Goal: Task Accomplishment & Management: Manage account settings

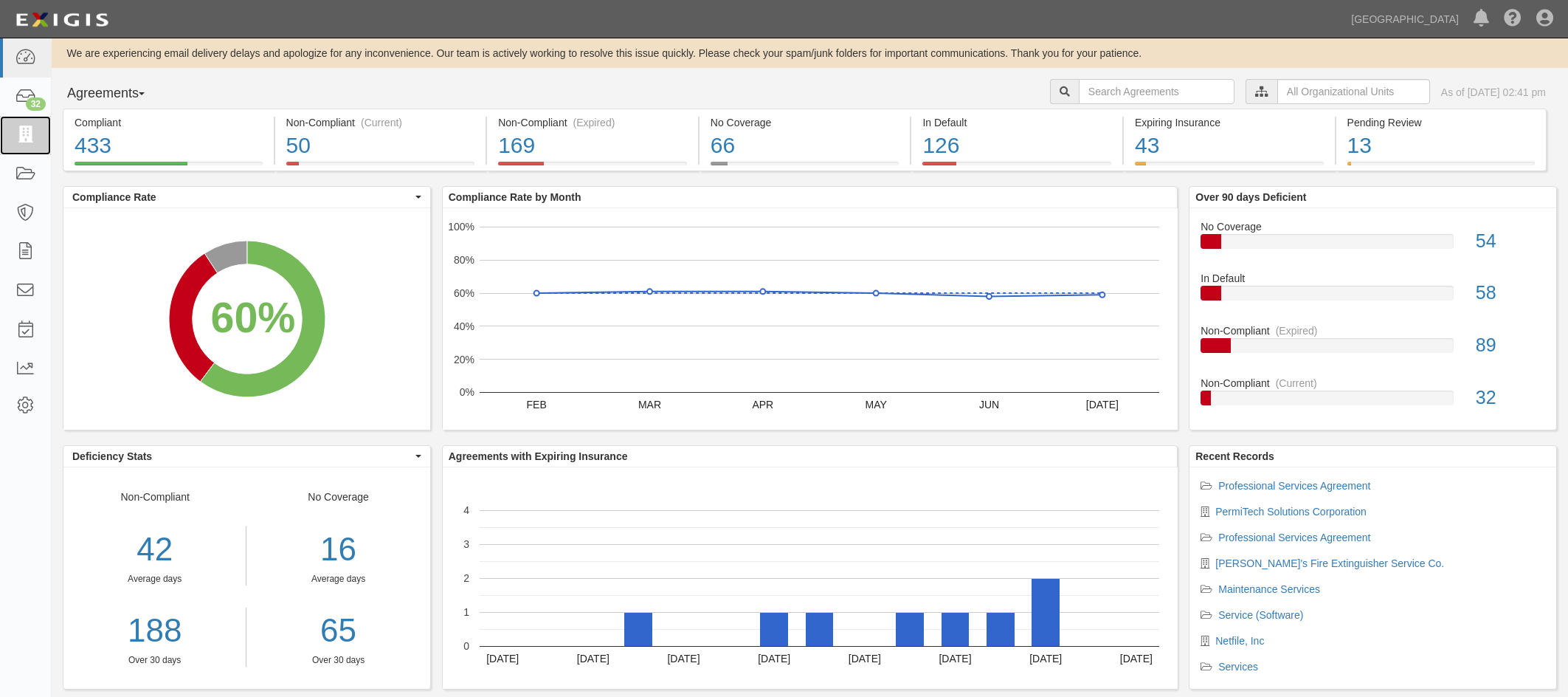
click at [27, 135] on icon at bounding box center [25, 135] width 21 height 17
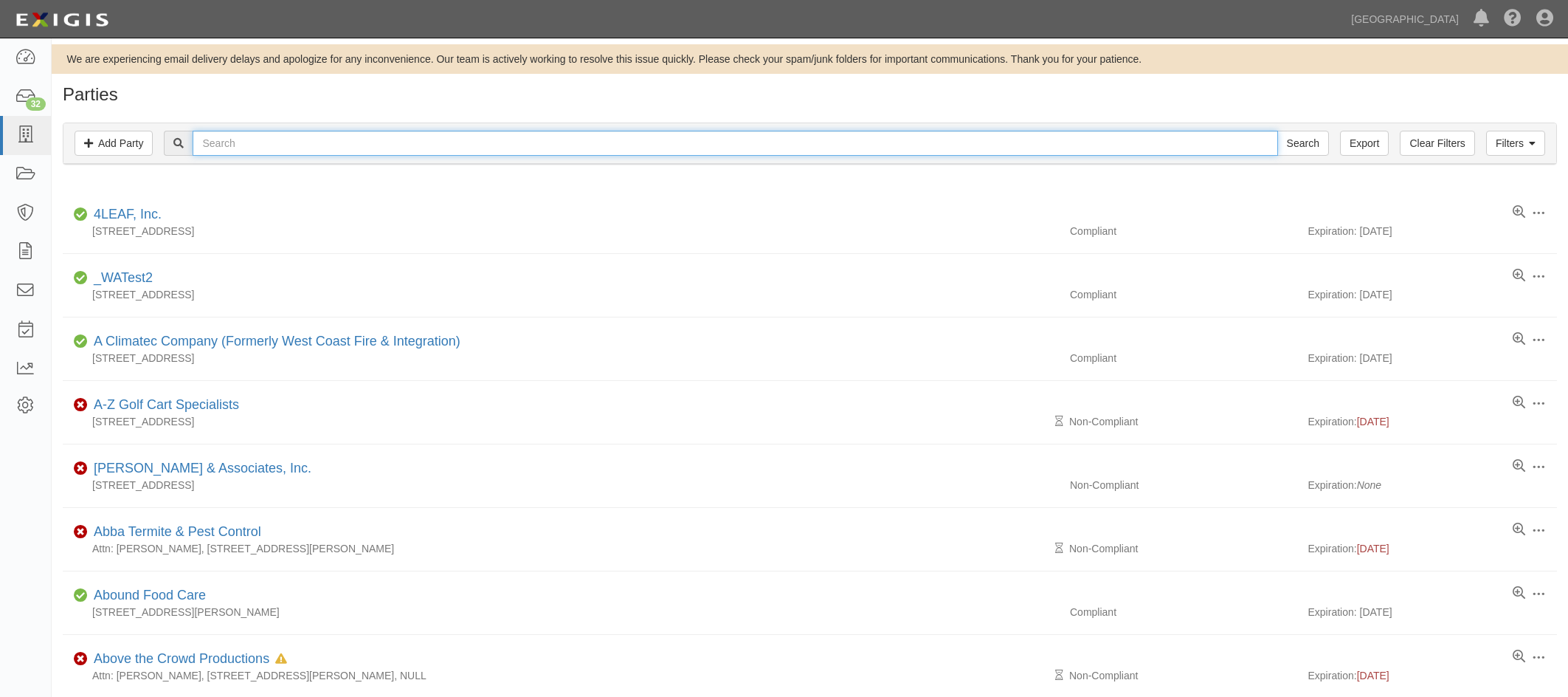
click at [253, 147] on input "text" at bounding box center [734, 143] width 1084 height 25
type input "ray klei"
click at [1277, 131] on input "Search" at bounding box center [1302, 143] width 52 height 25
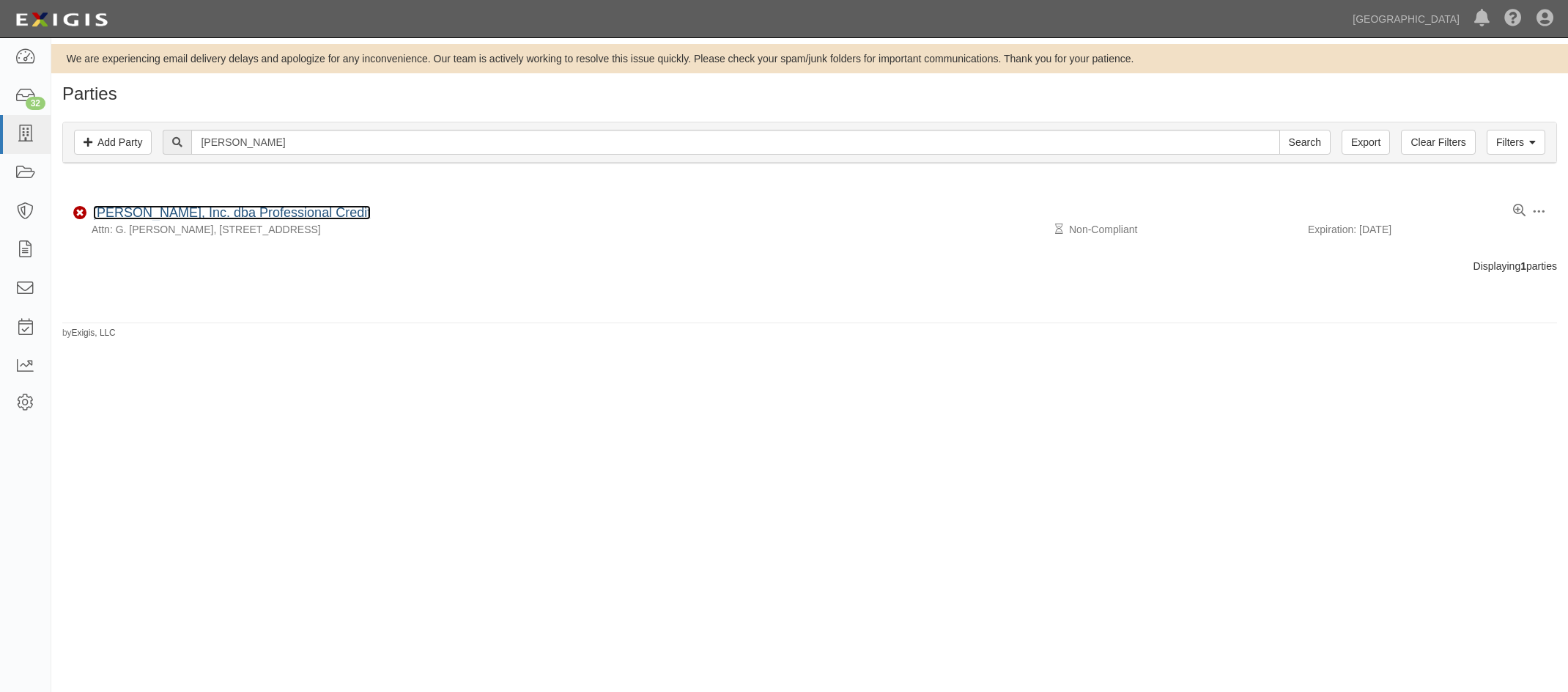
click at [227, 214] on link "[PERSON_NAME], Inc. dba Professional Credit" at bounding box center [232, 213] width 278 height 15
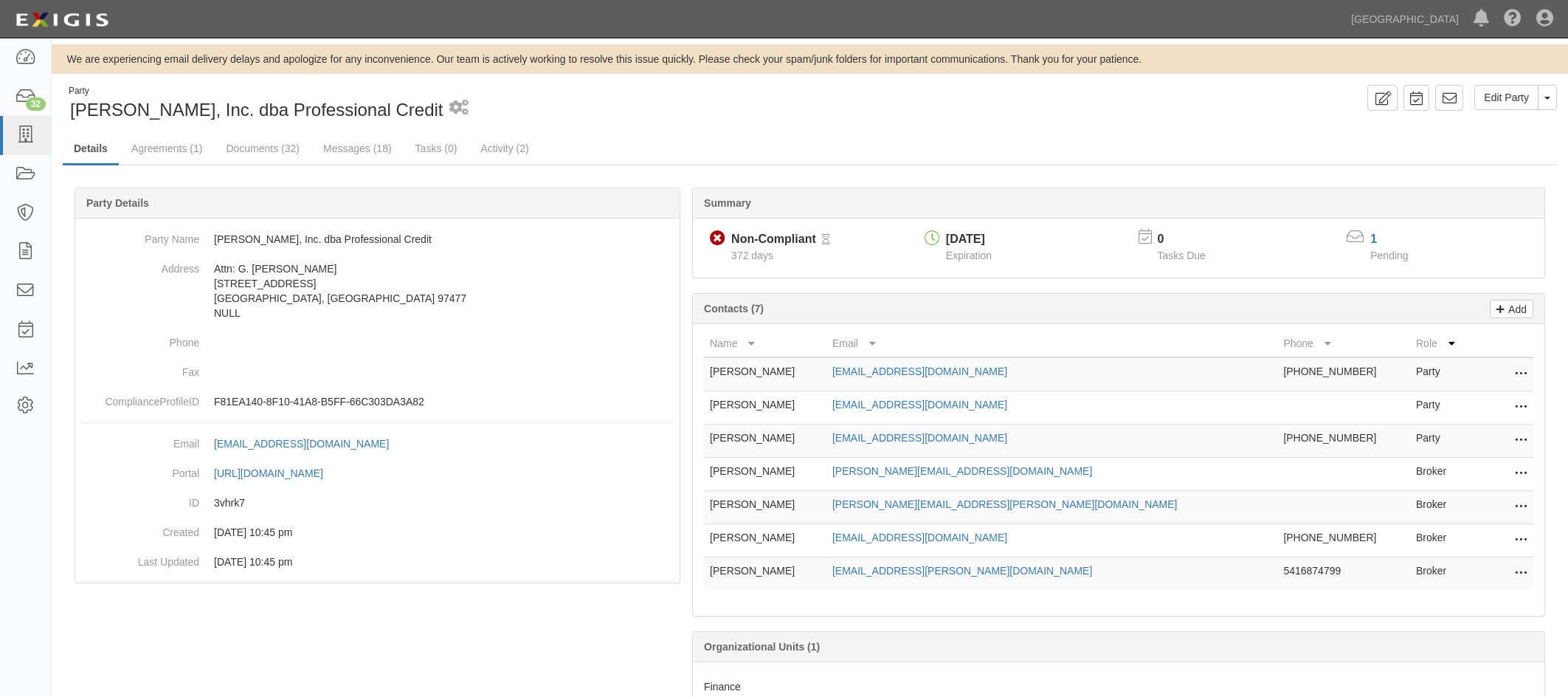
click at [761, 105] on div "Party [PERSON_NAME], Inc. dba Professional Credit 2 scheduled workflows" at bounding box center [431, 103] width 736 height 38
click at [152, 143] on link "Agreements (1)" at bounding box center [166, 147] width 93 height 29
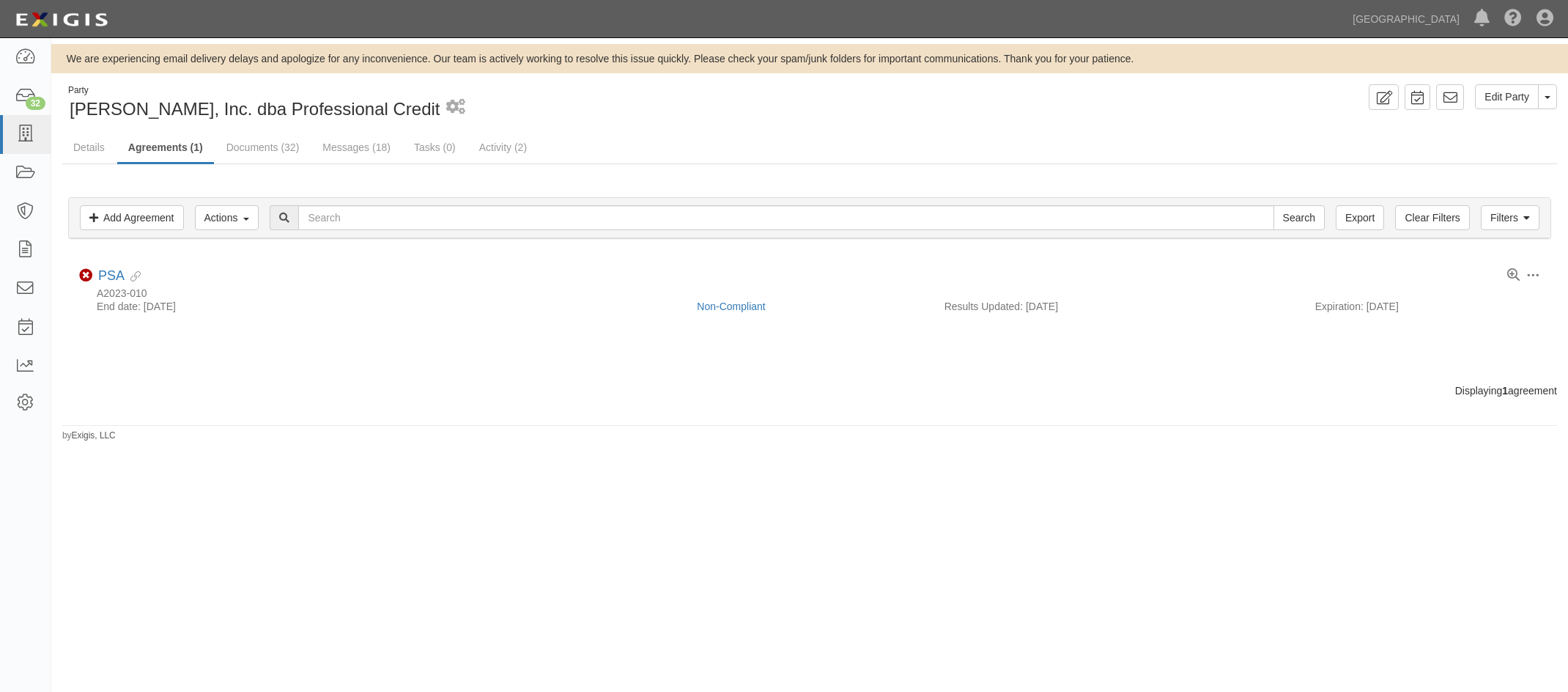
click at [97, 277] on div "Toggle Agreement Dropdown Edit Log activity Add task Send message Archive Delet…" at bounding box center [809, 284] width 1483 height 31
click at [107, 278] on link "PSA" at bounding box center [111, 276] width 26 height 15
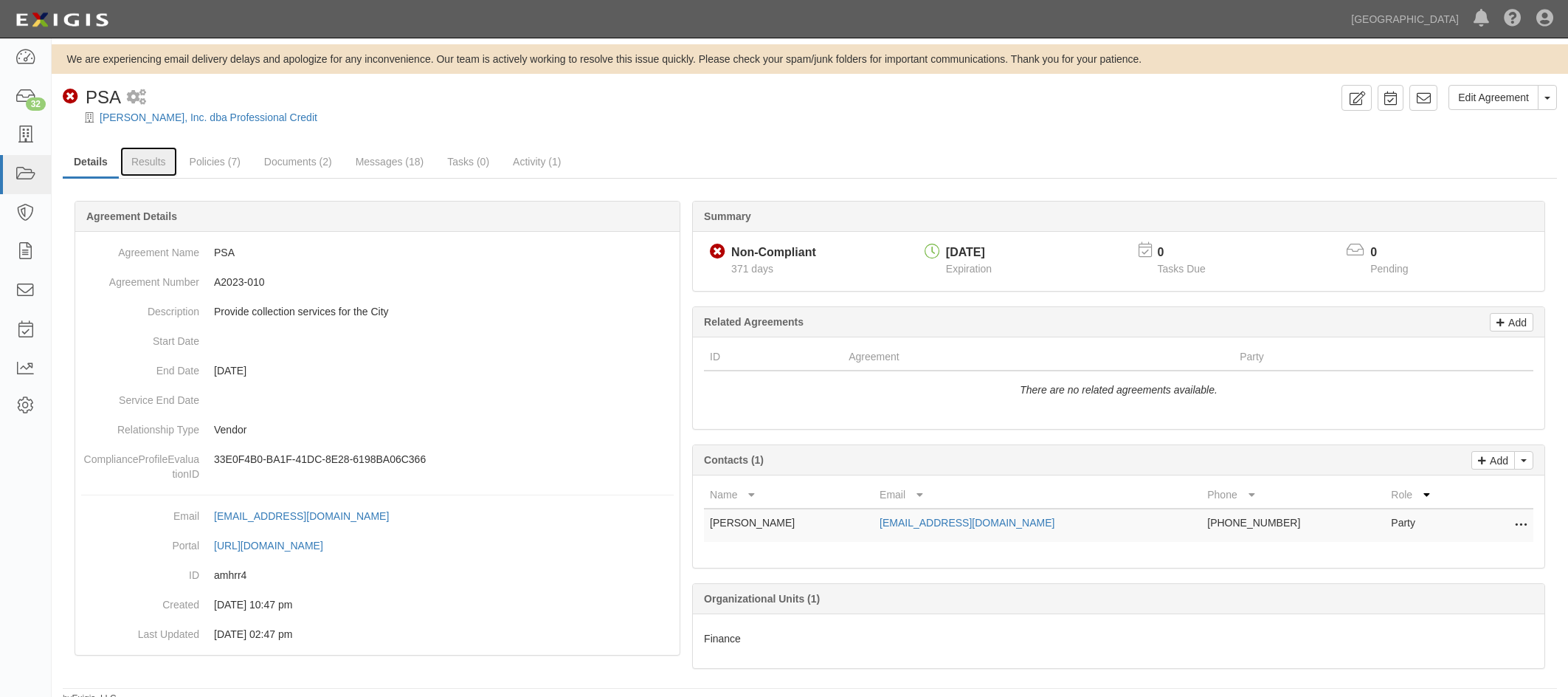
click at [143, 160] on link "Results" at bounding box center [148, 161] width 57 height 29
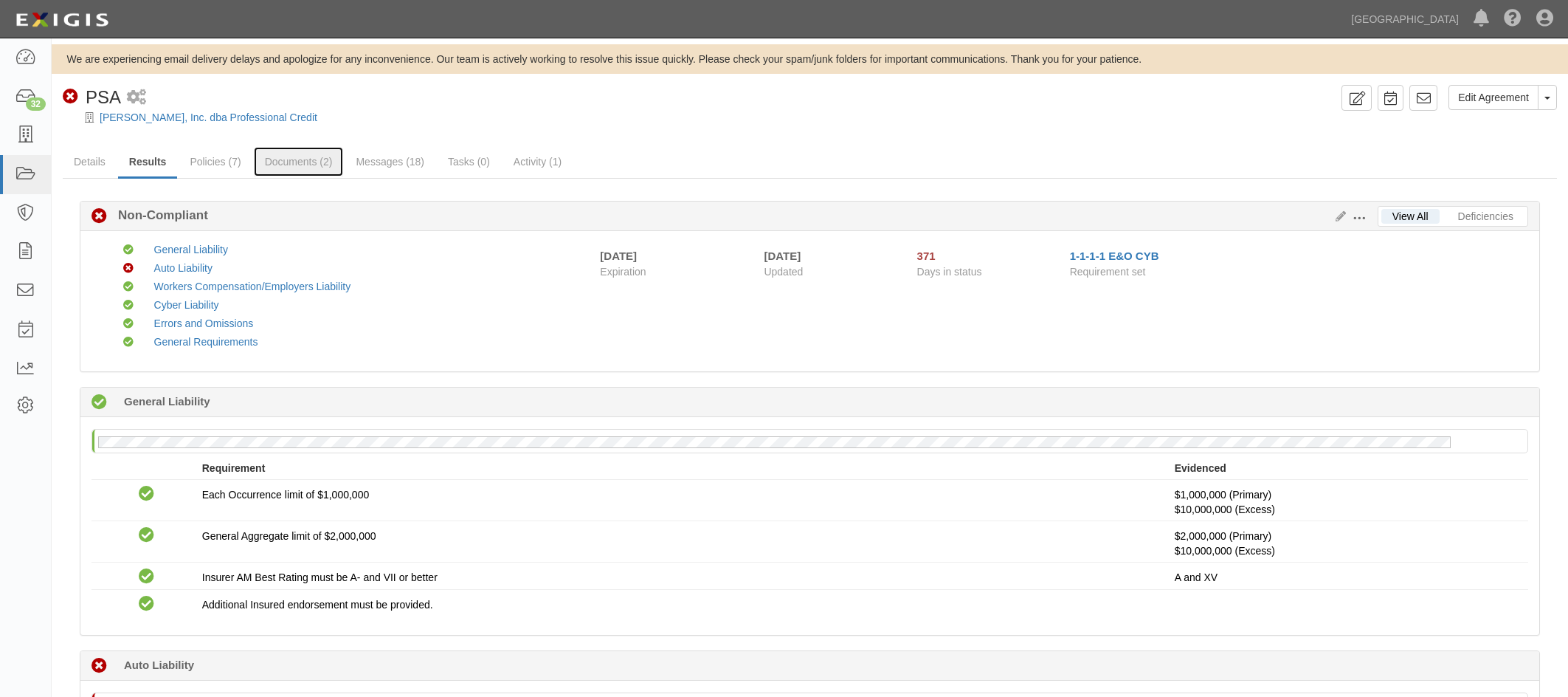
click at [288, 162] on link "Documents (2)" at bounding box center [299, 161] width 90 height 29
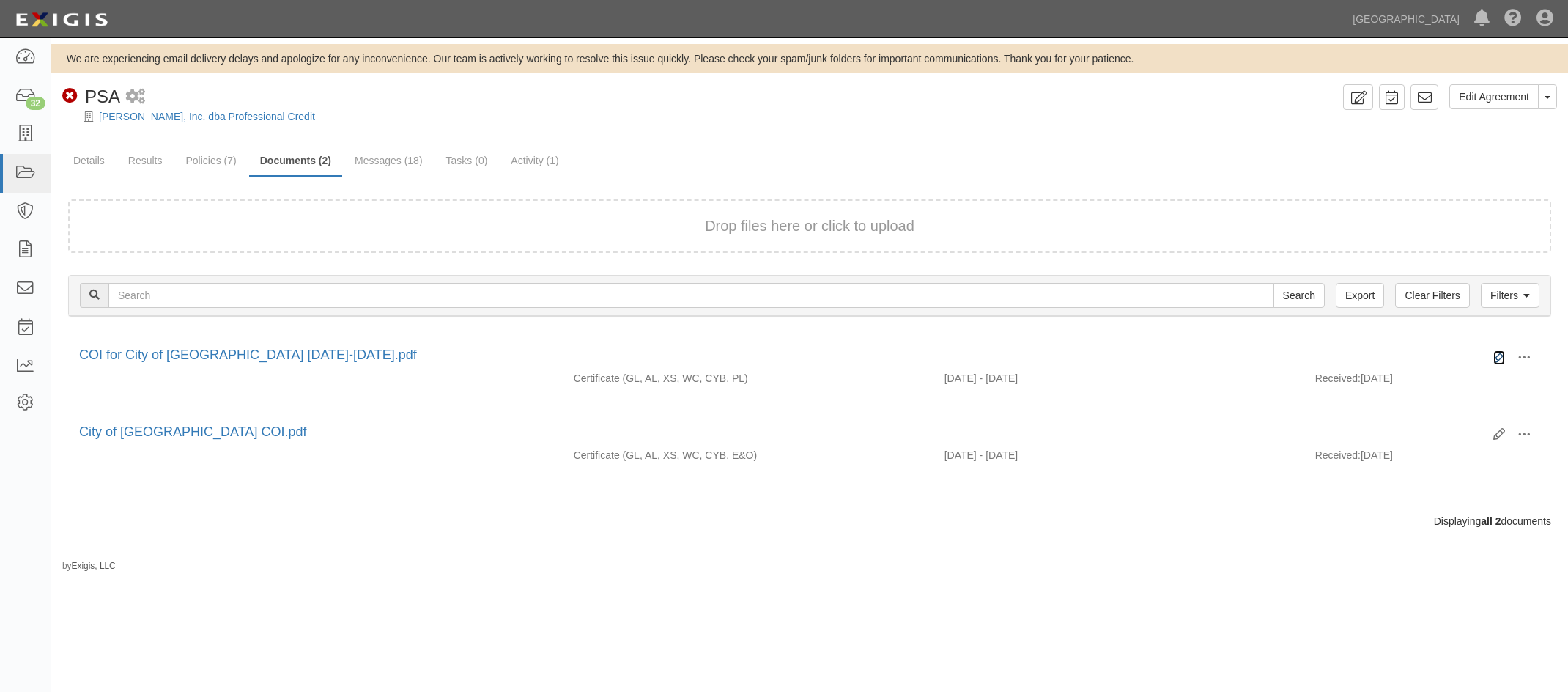
click at [1495, 356] on icon at bounding box center [1499, 357] width 12 height 12
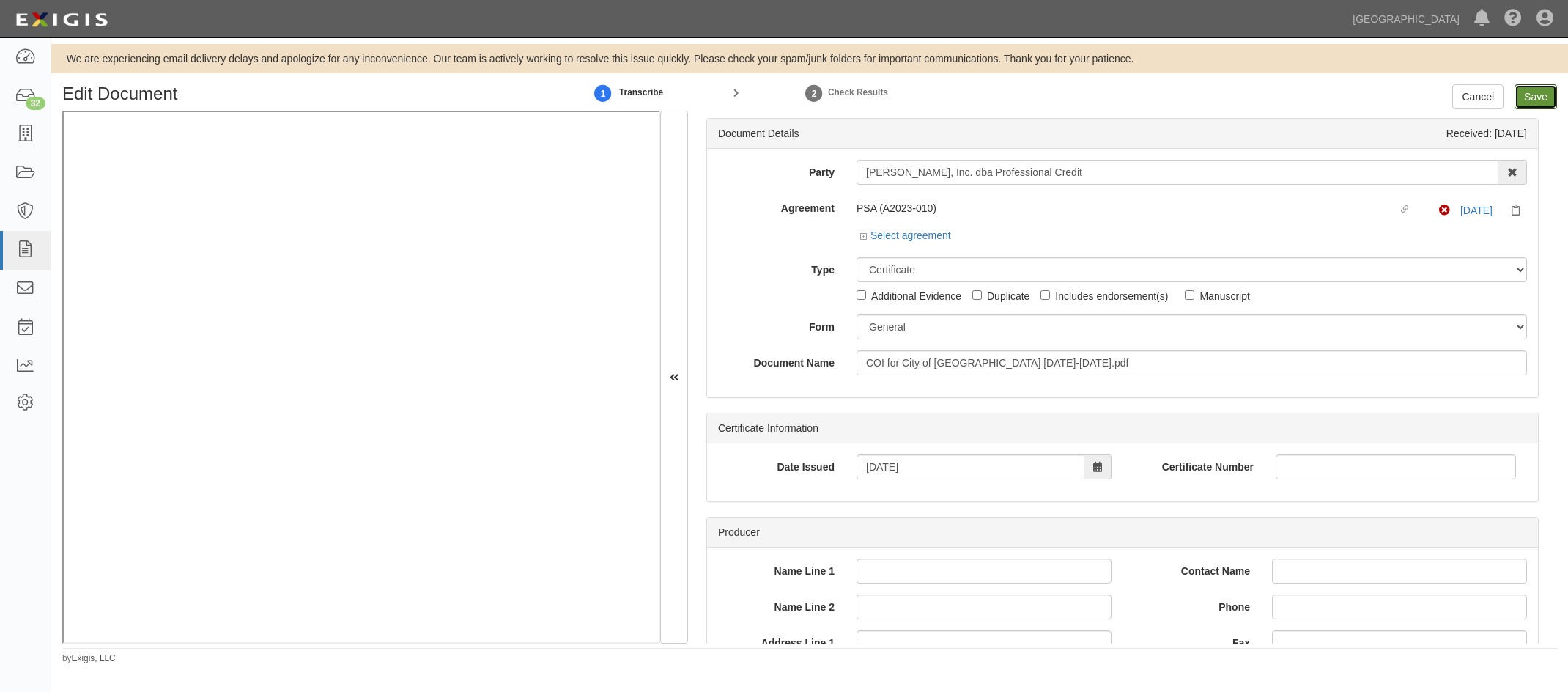
click at [1526, 97] on input "Save" at bounding box center [1535, 96] width 43 height 25
type input "1000000"
type input "100000"
type input "10000"
type input "1000000"
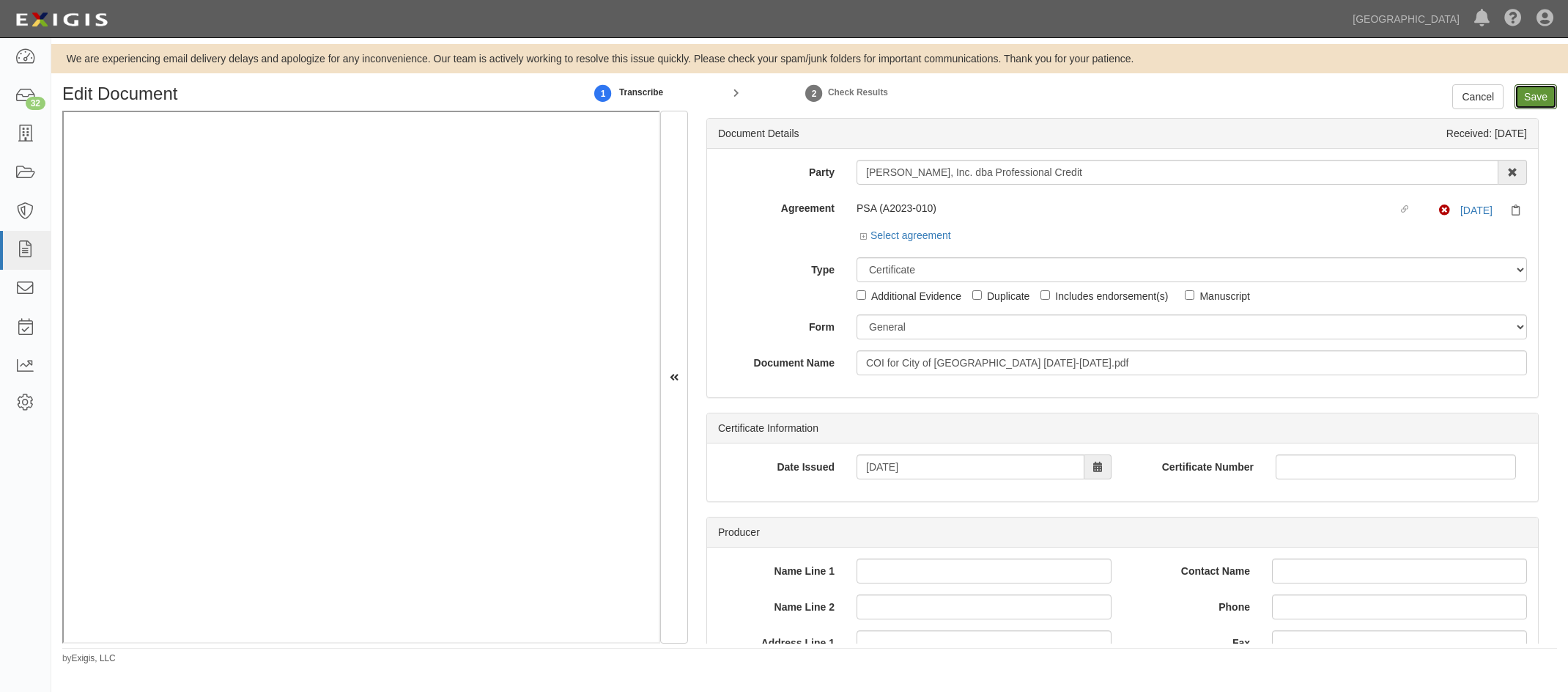
type input "2000000"
type input "1000000"
type input "10000000"
type input "1000000"
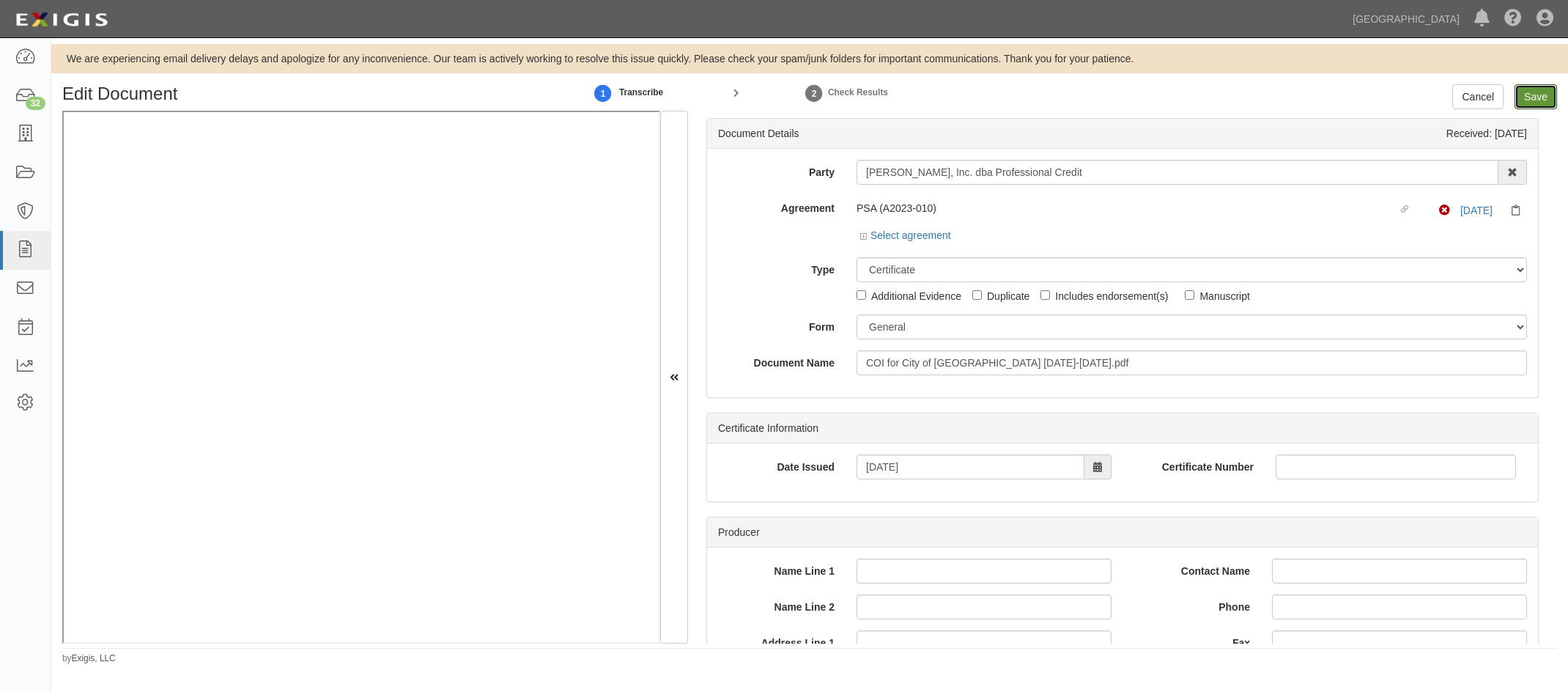
type input "1000000"
type input "3000000"
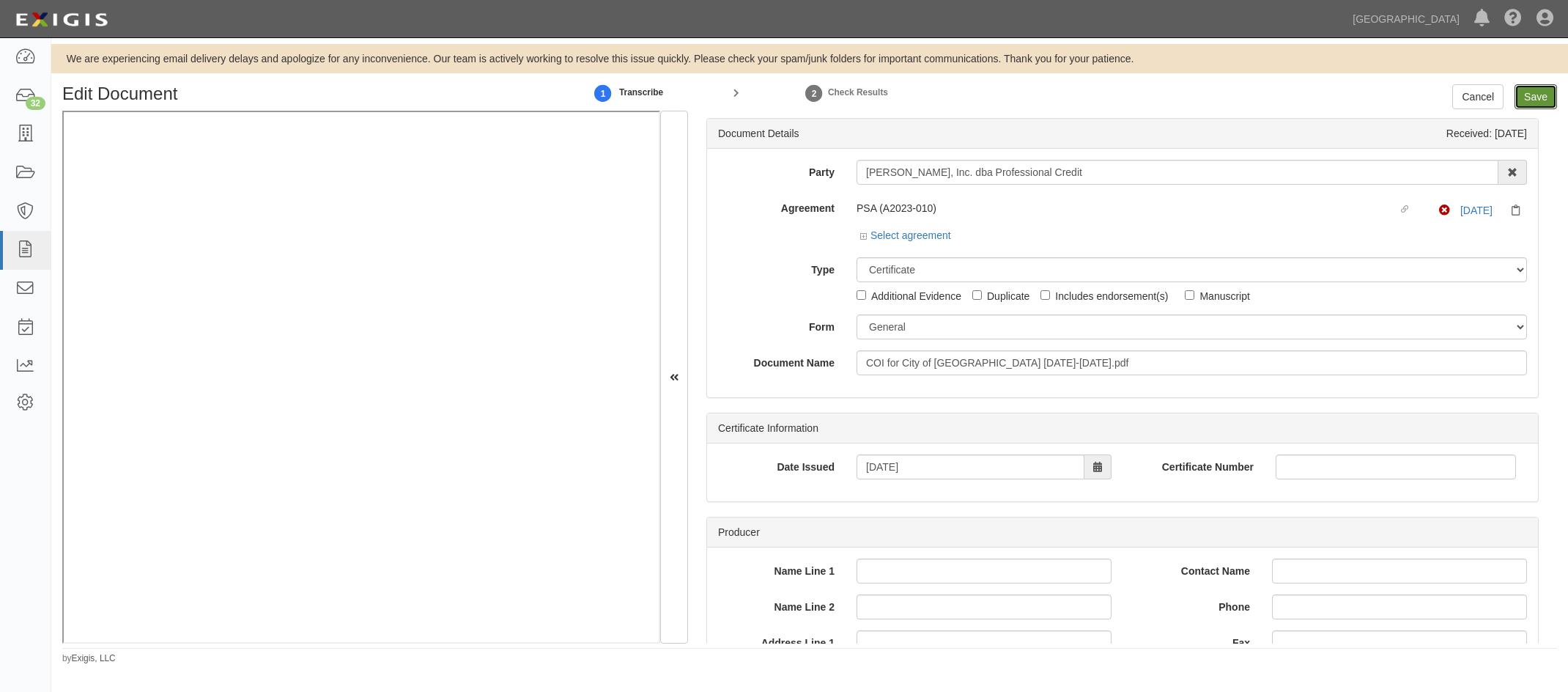
type input "3000000"
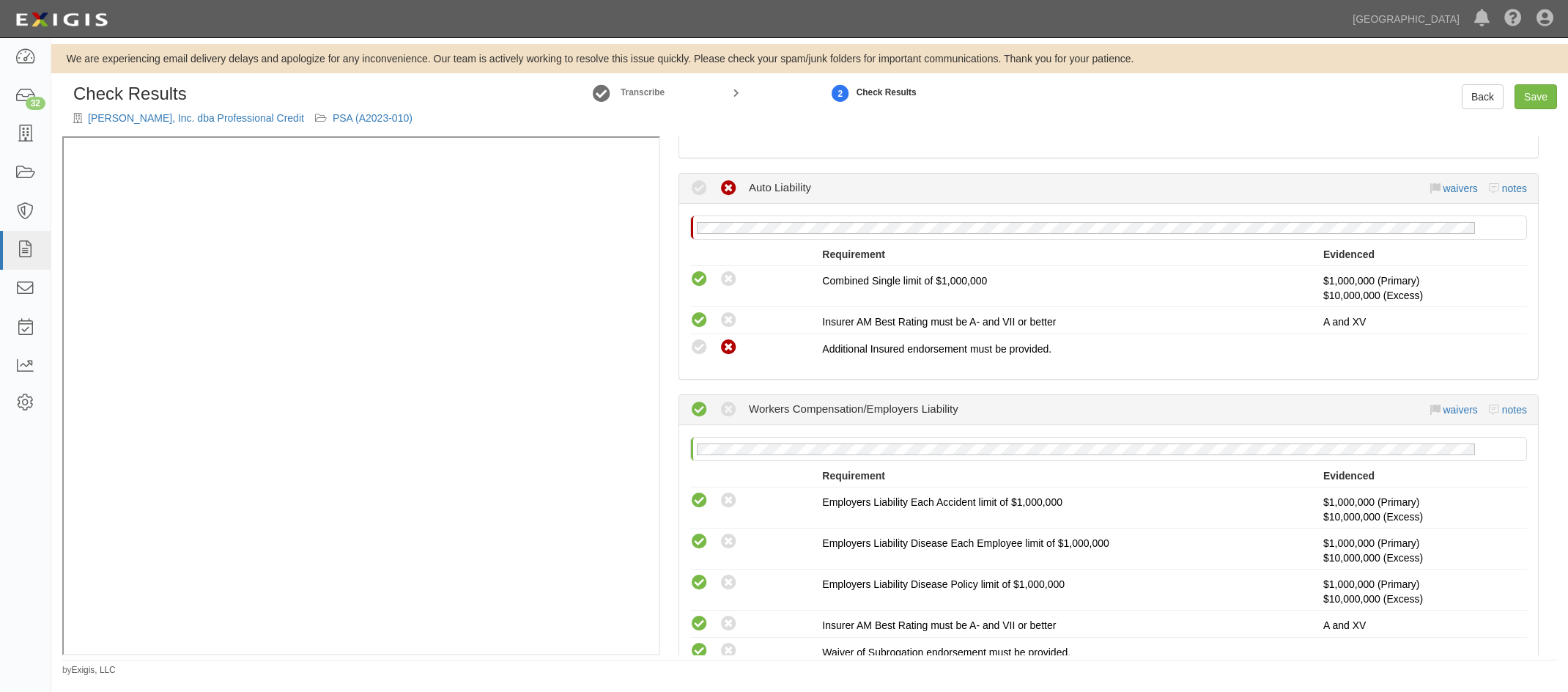
scroll to position [587, 0]
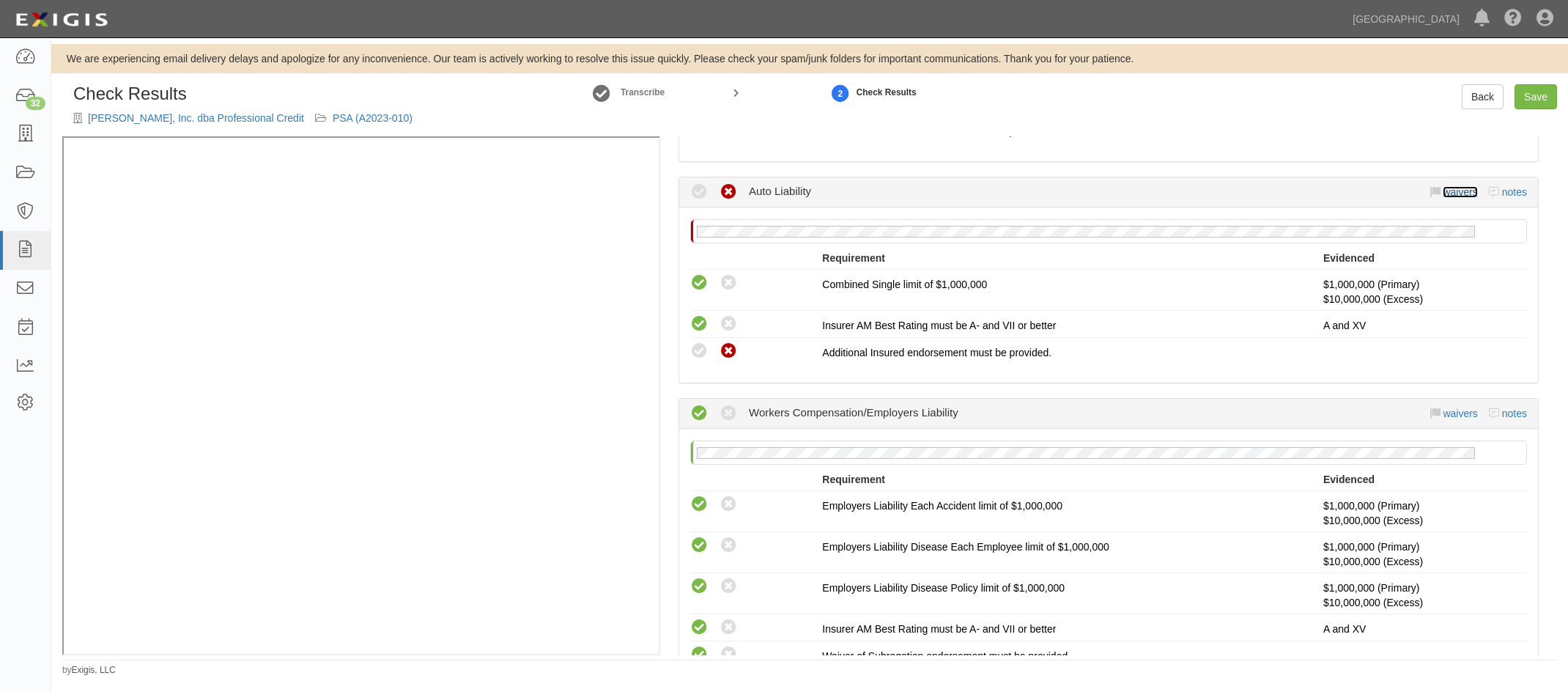
click at [1442, 192] on link "waivers" at bounding box center [1459, 192] width 34 height 12
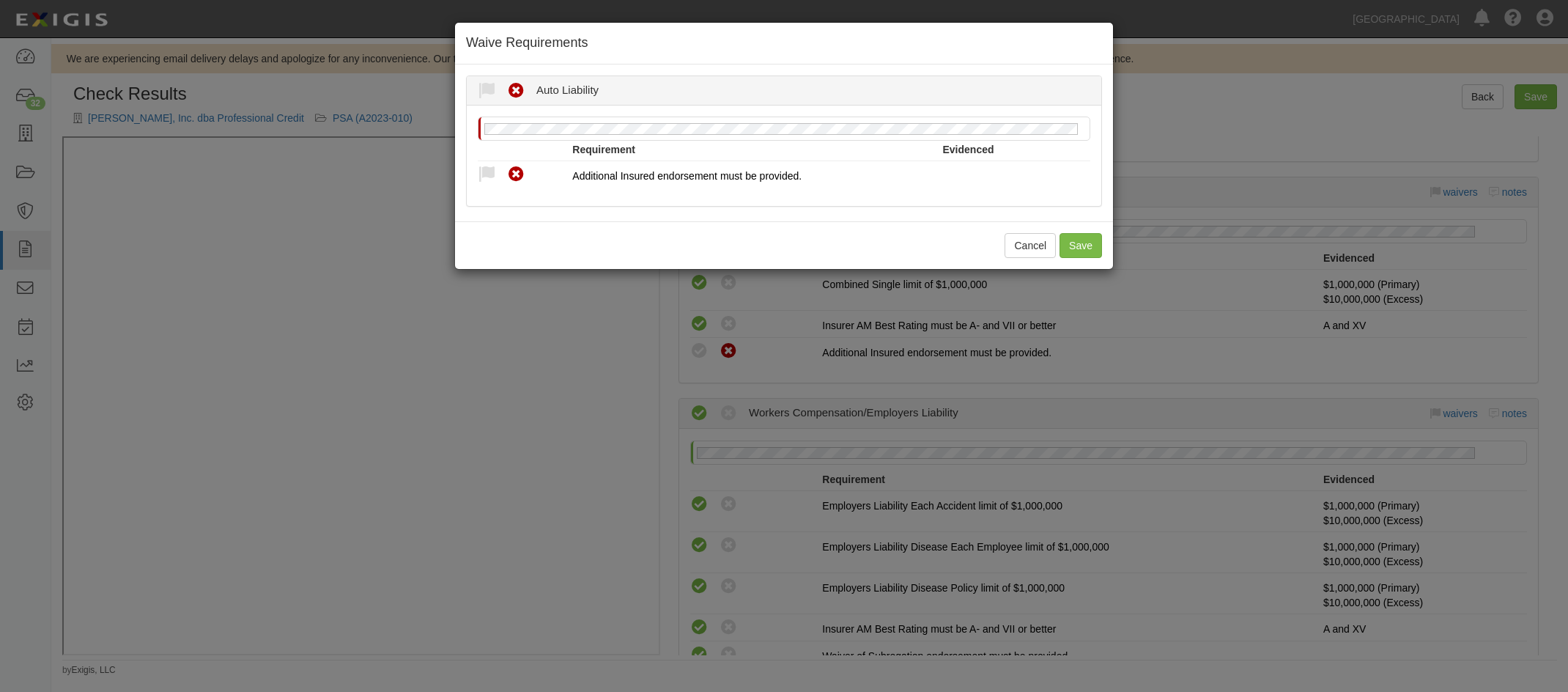
click at [486, 171] on icon at bounding box center [487, 175] width 19 height 19
radio input "true"
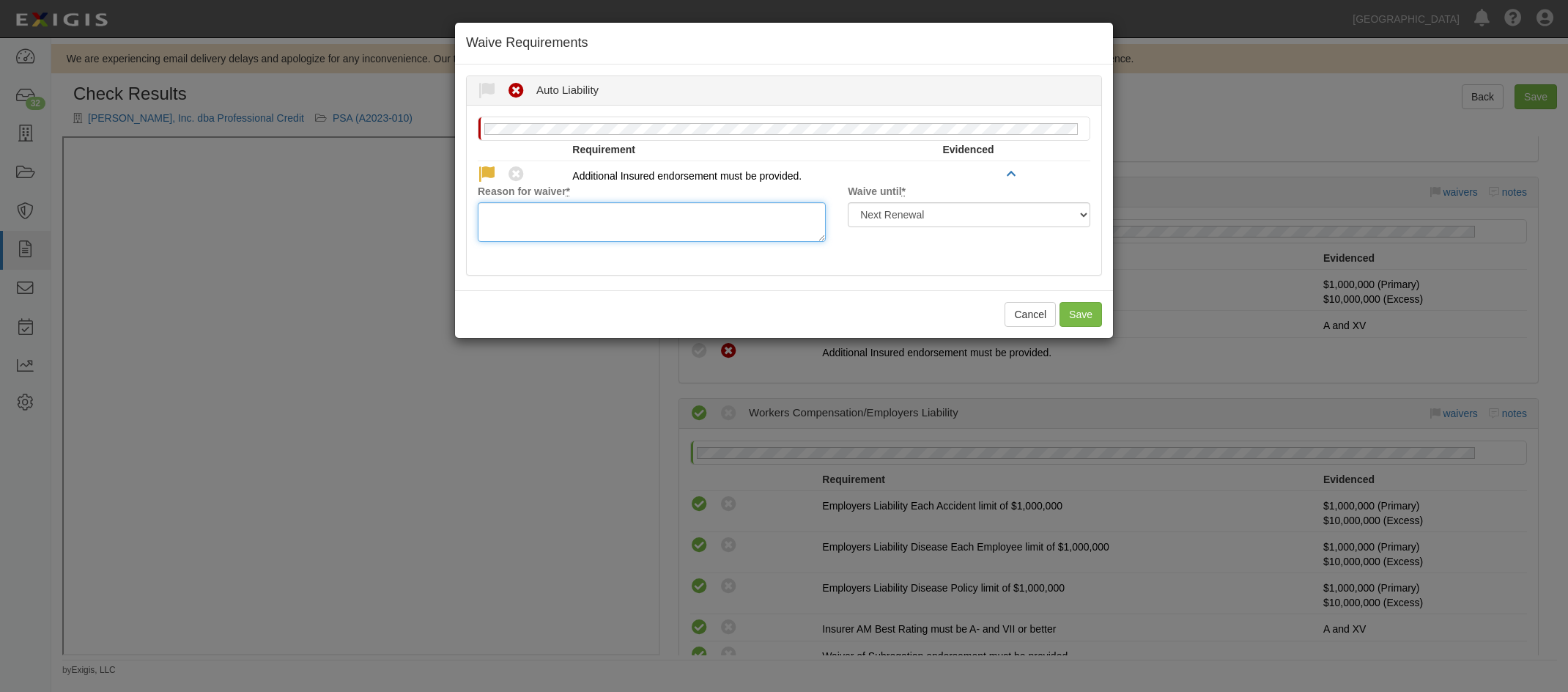
click at [570, 233] on textarea "Reason for waiver *" at bounding box center [651, 222] width 348 height 39
type textarea "waived per client."
click at [912, 214] on select "Next Renewal Indefinitely" at bounding box center [969, 215] width 242 height 25
select select "indefinitely"
click at [847, 202] on select "Next Renewal Indefinitely" at bounding box center [969, 215] width 242 height 25
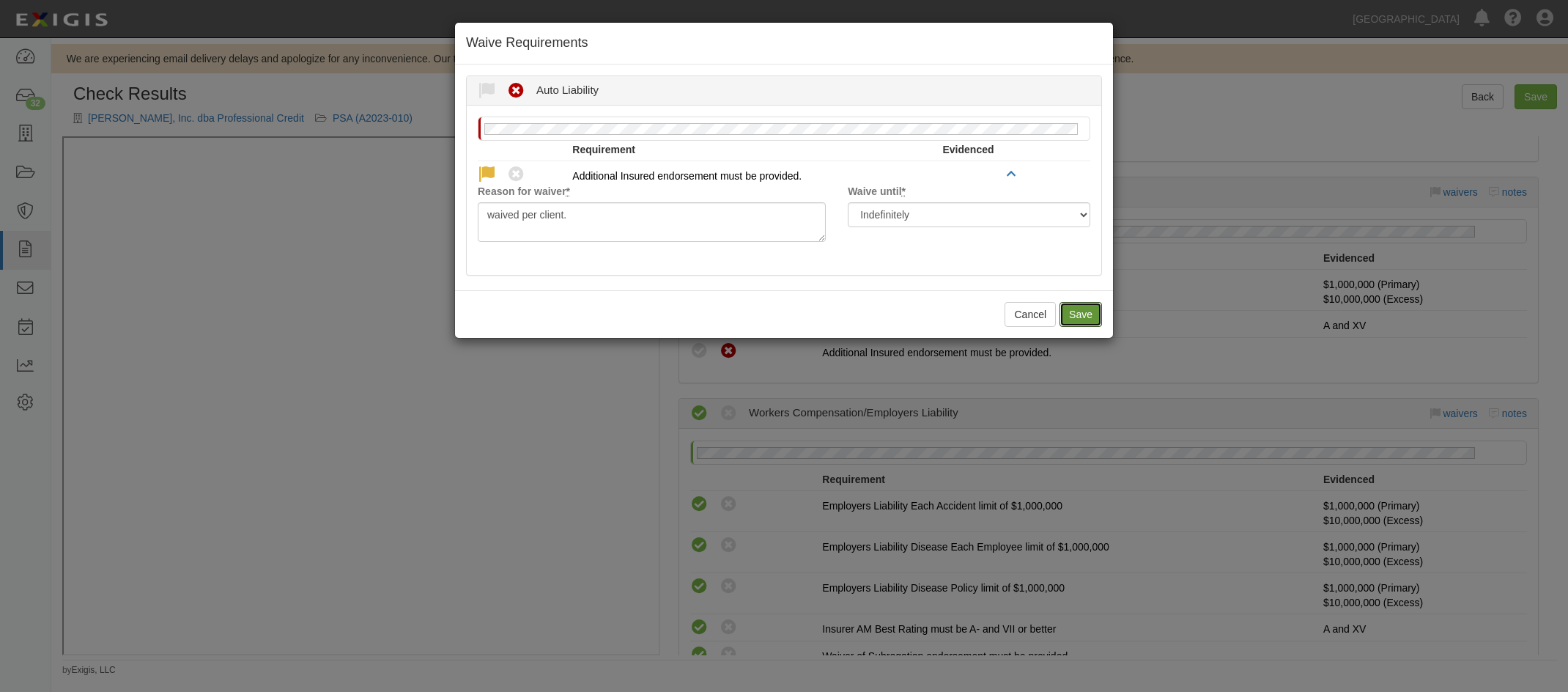
click at [1069, 317] on button "Save" at bounding box center [1080, 314] width 43 height 25
radio input "true"
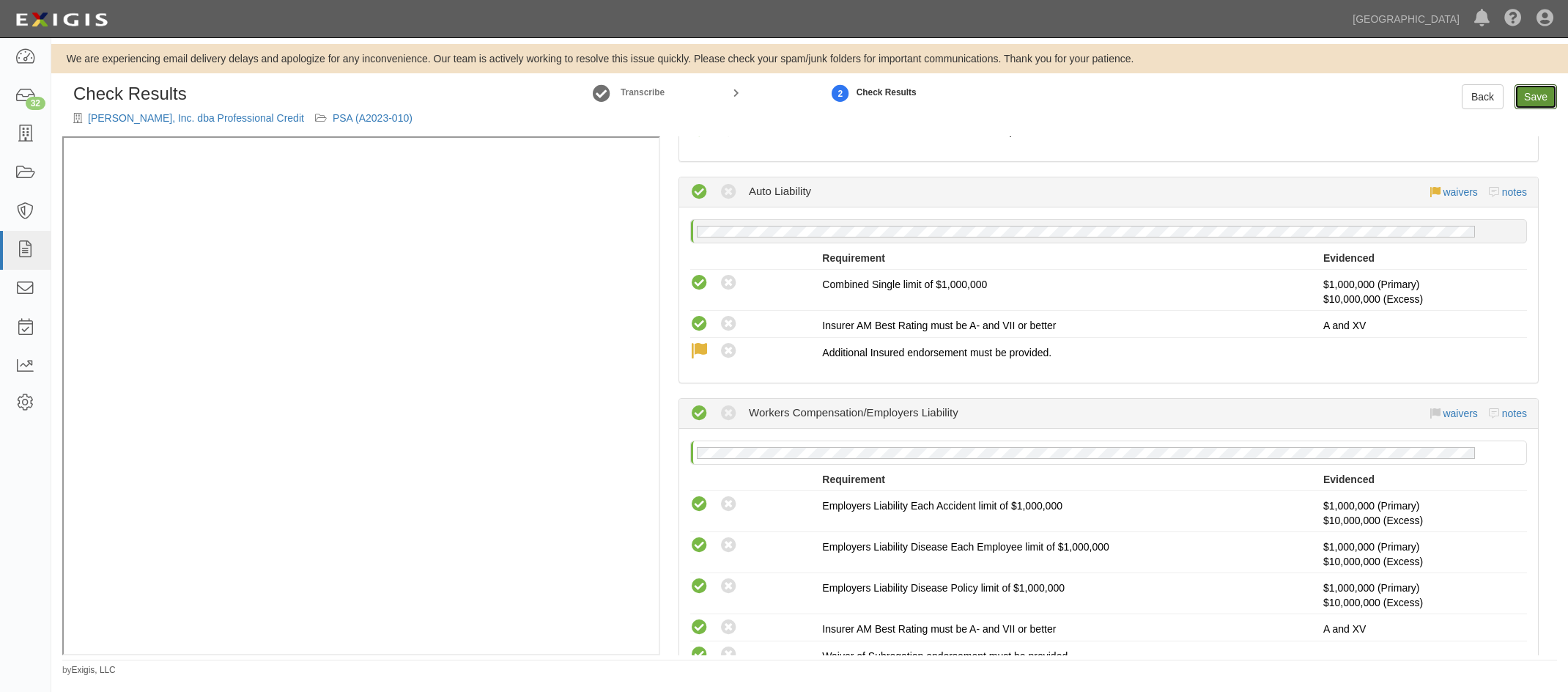
click at [1528, 104] on link "Save" at bounding box center [1535, 96] width 43 height 25
radio input "true"
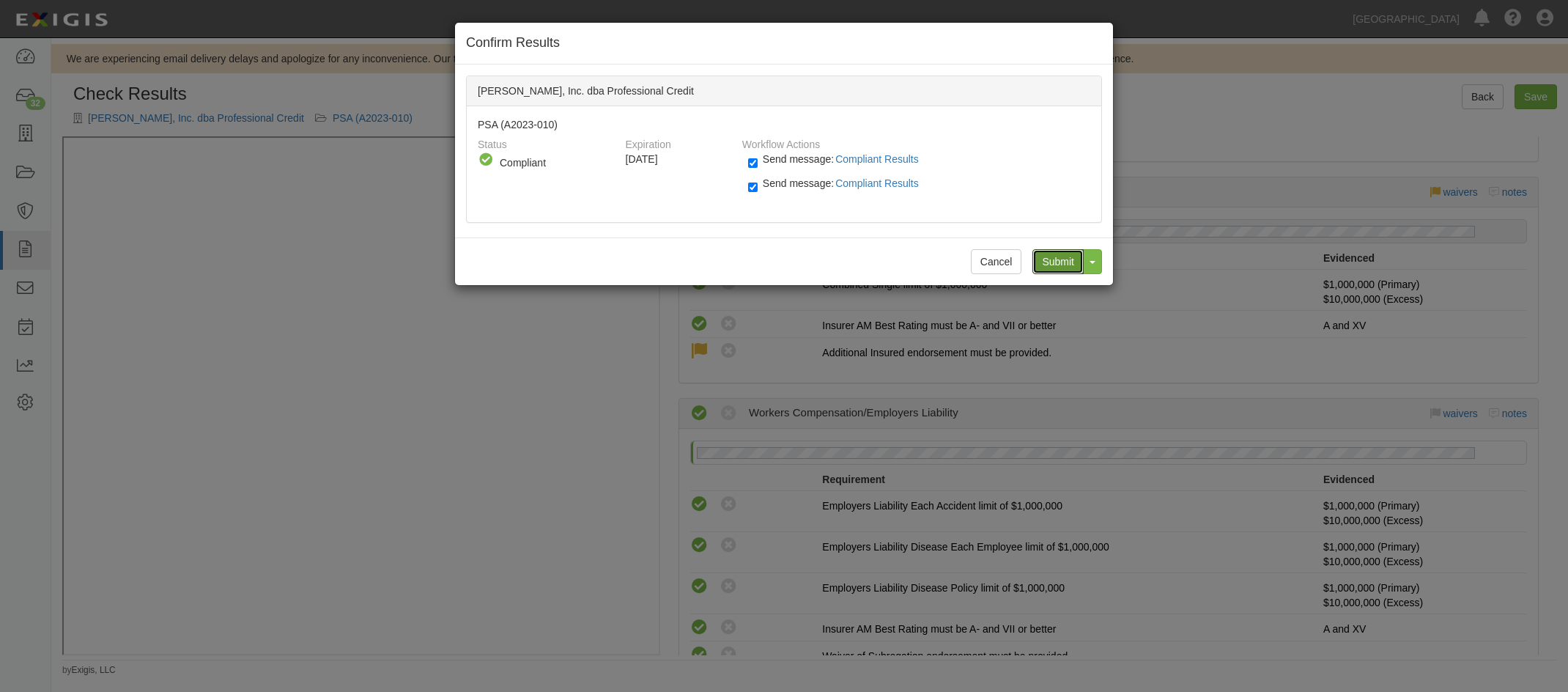
drag, startPoint x: 1052, startPoint y: 254, endPoint x: 1046, endPoint y: 247, distance: 9.2
click at [1051, 252] on input "Submit" at bounding box center [1057, 261] width 51 height 25
